Goal: Find specific page/section: Find specific page/section

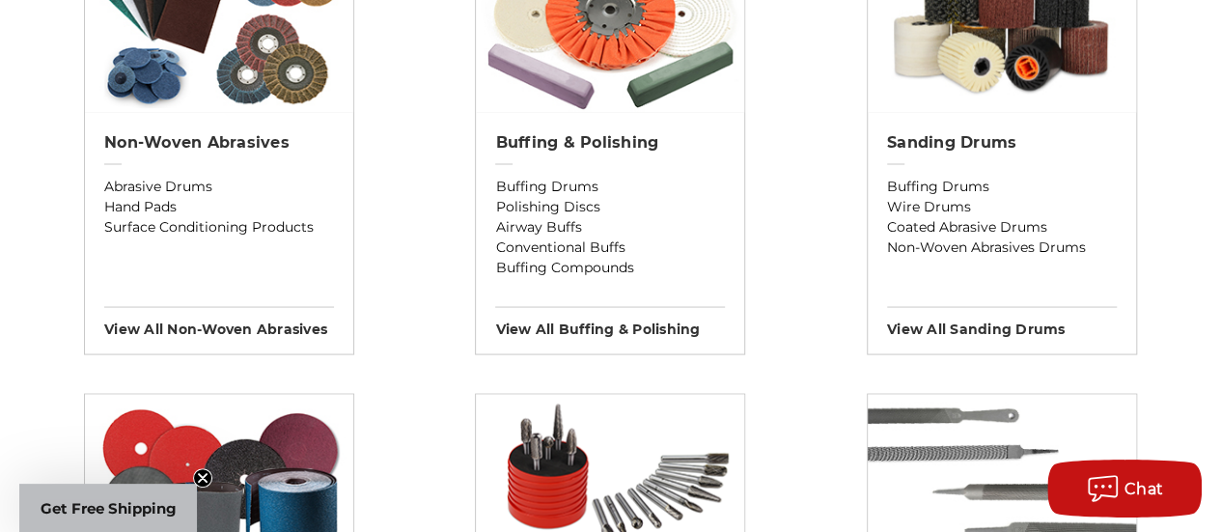
scroll to position [1737, 0]
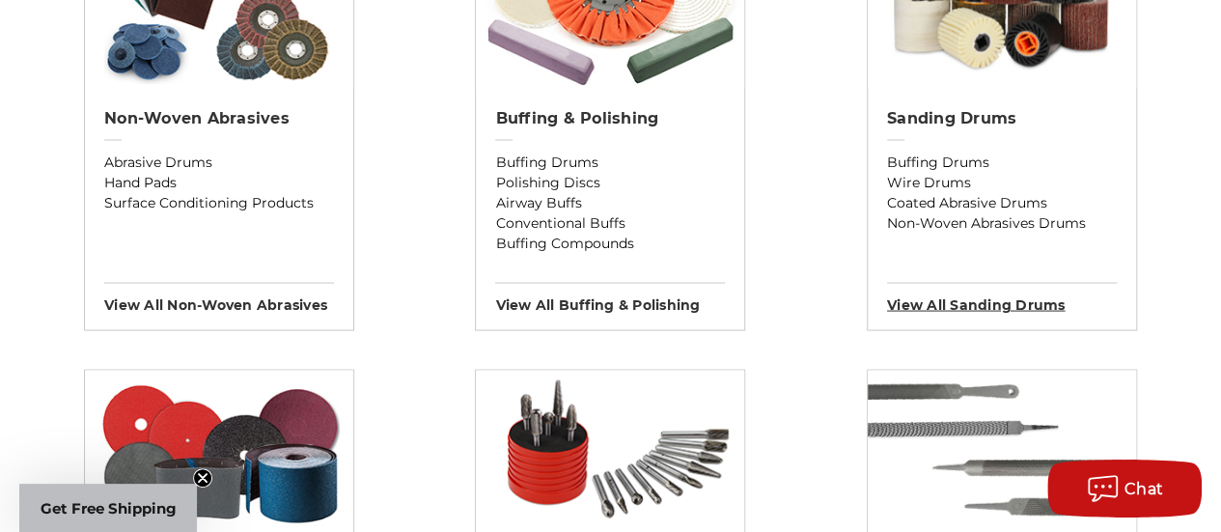
click at [978, 305] on h3 "View All sanding drums" at bounding box center [1002, 297] width 230 height 31
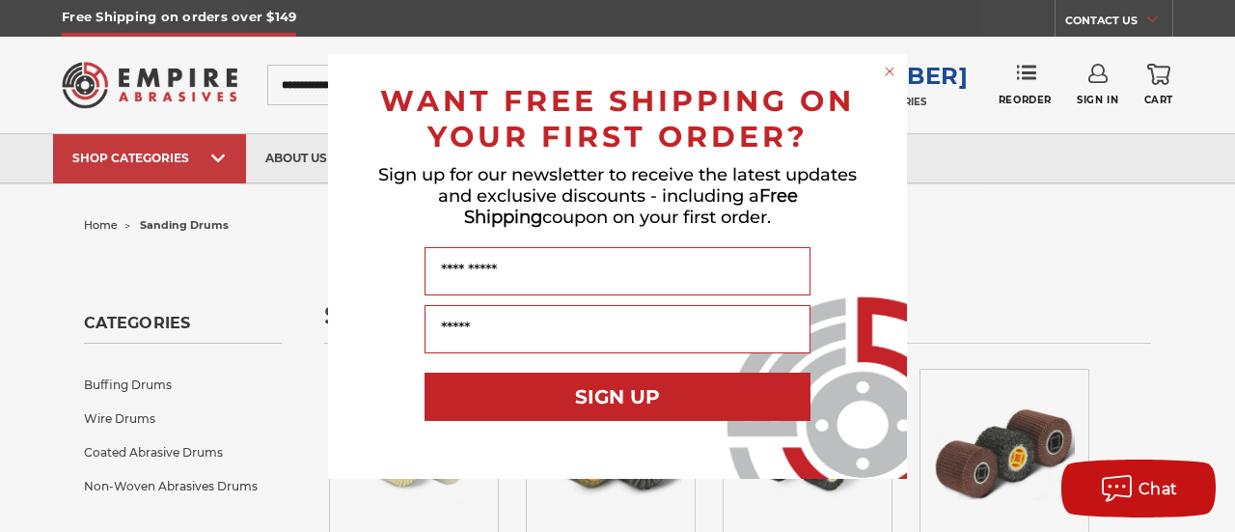
click at [894, 71] on circle "Close dialog" at bounding box center [890, 71] width 18 height 18
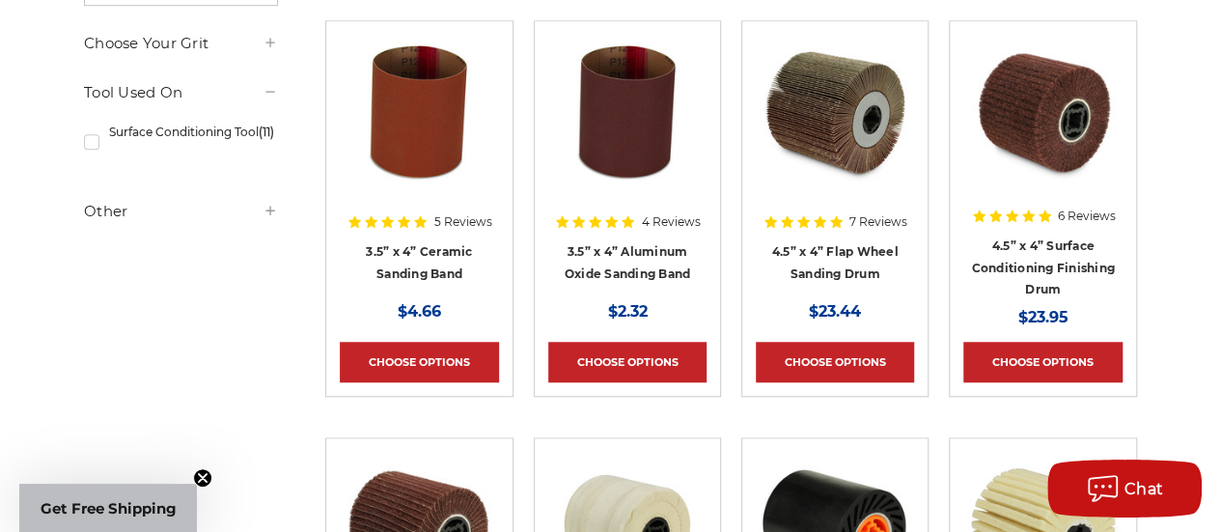
scroll to position [579, 0]
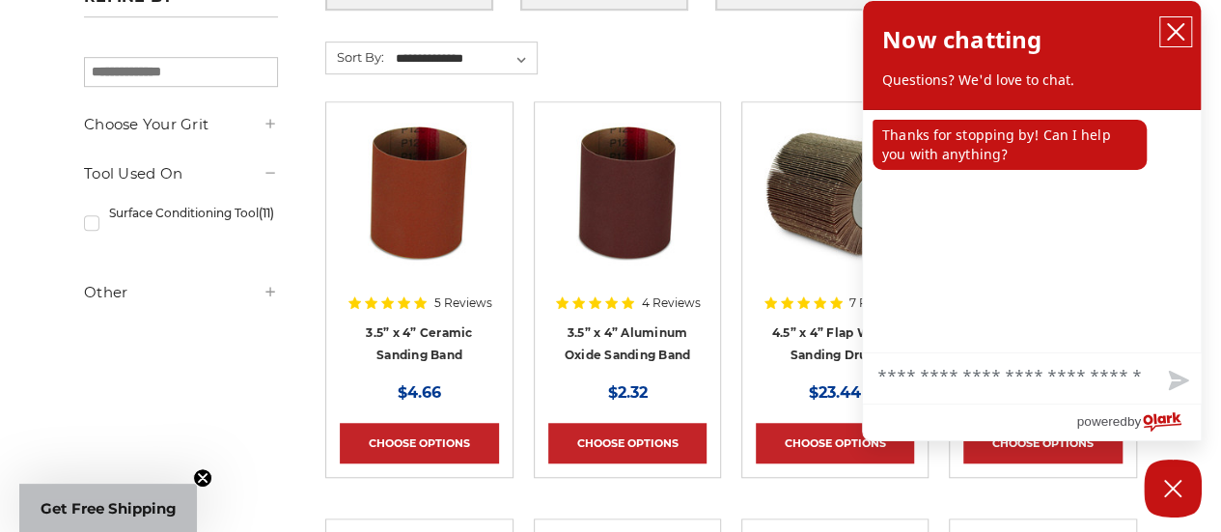
click at [1178, 28] on icon "close chatbox" at bounding box center [1175, 31] width 15 height 15
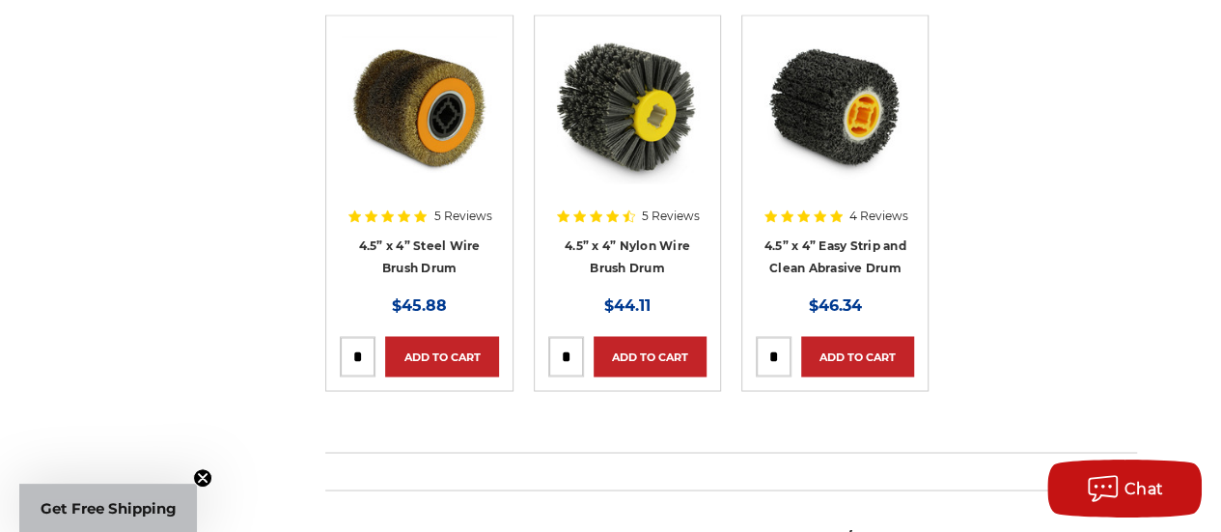
scroll to position [1158, 0]
